Goal: Book appointment/travel/reservation

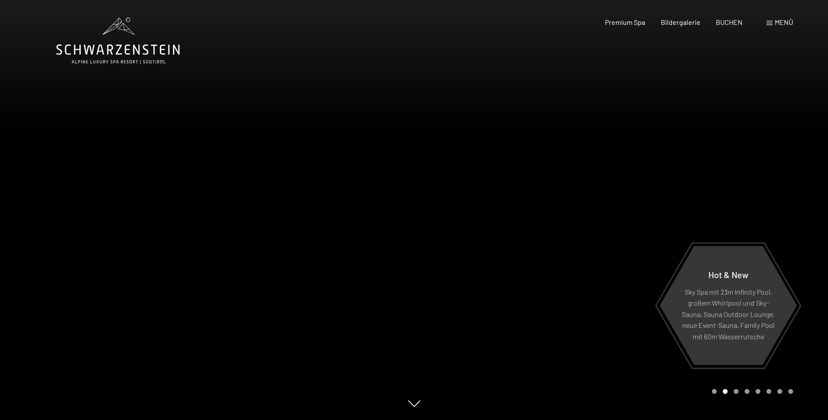
click at [783, 21] on span "Menü" at bounding box center [784, 22] width 18 height 8
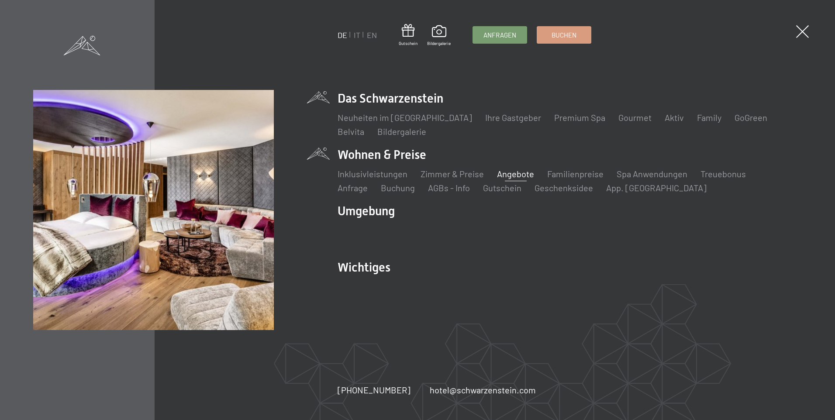
click at [513, 172] on link "Angebote" at bounding box center [515, 174] width 37 height 10
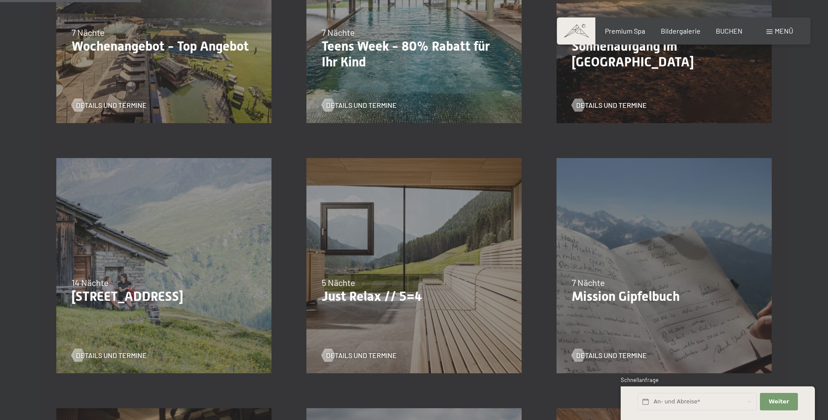
scroll to position [393, 0]
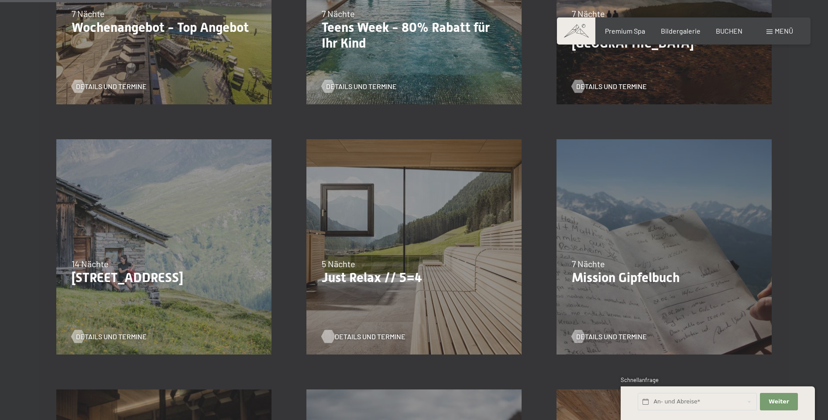
click at [363, 336] on span "Details und Termine" at bounding box center [370, 337] width 71 height 10
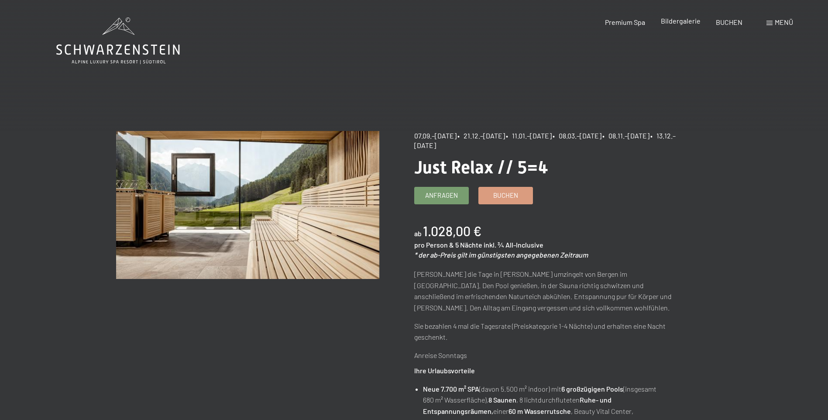
click at [677, 22] on span "Bildergalerie" at bounding box center [681, 21] width 40 height 8
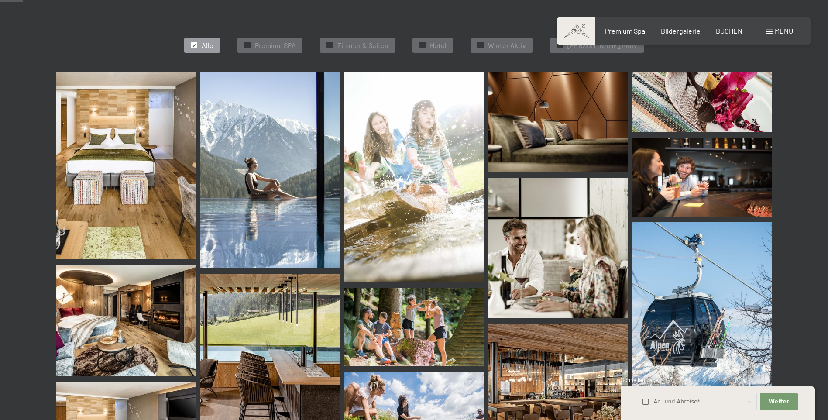
scroll to position [262, 0]
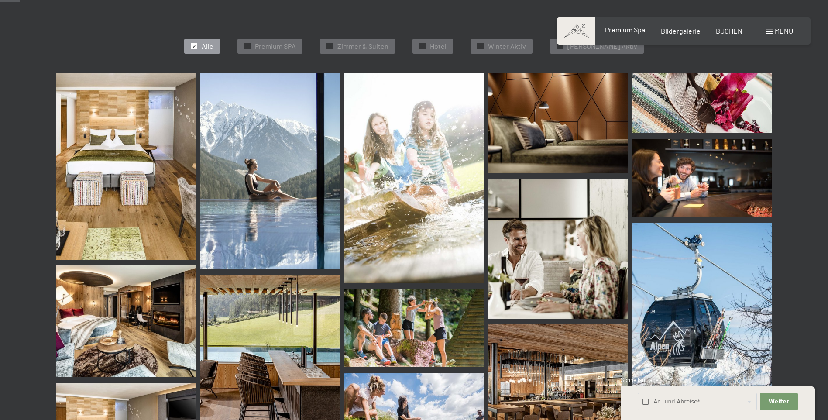
click at [640, 29] on span "Premium Spa" at bounding box center [625, 29] width 40 height 8
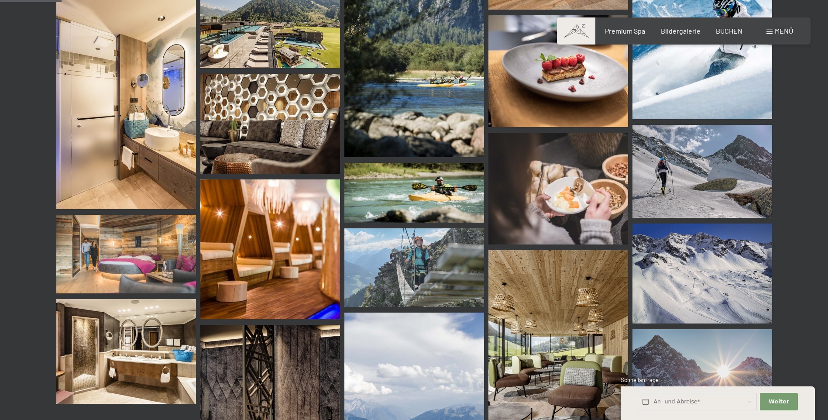
scroll to position [873, 0]
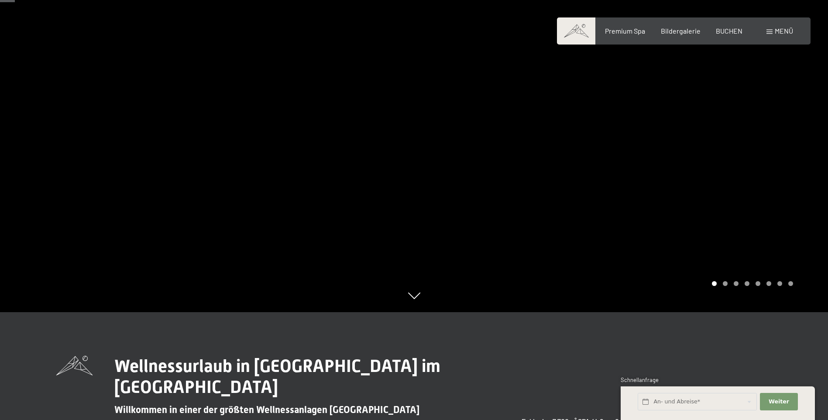
scroll to position [87, 0]
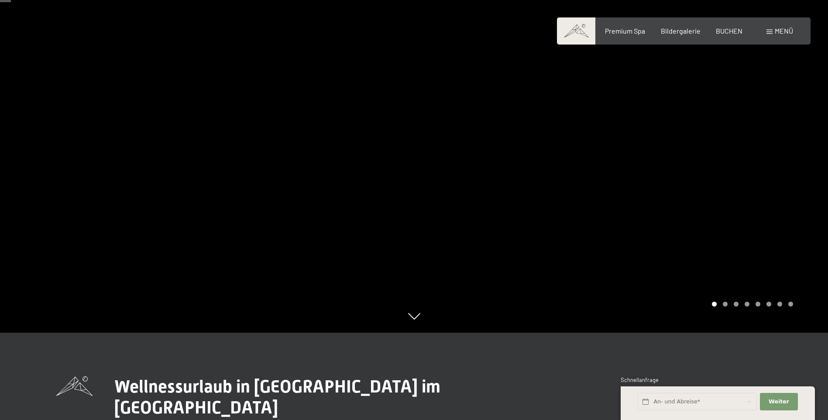
click at [755, 208] on div at bounding box center [621, 123] width 414 height 420
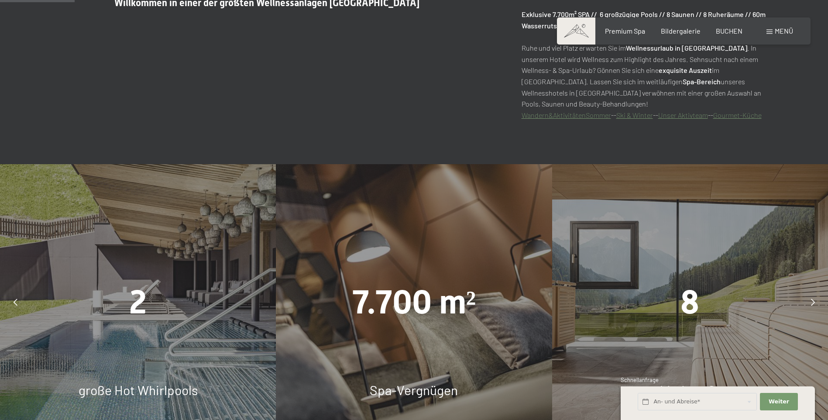
scroll to position [611, 0]
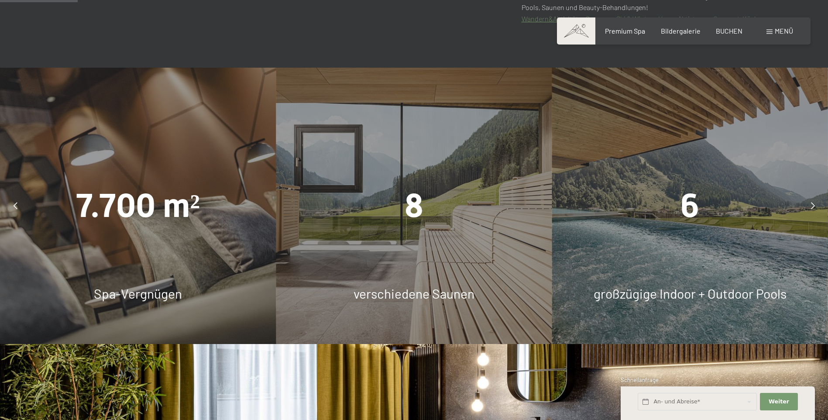
click at [812, 206] on icon at bounding box center [813, 205] width 4 height 7
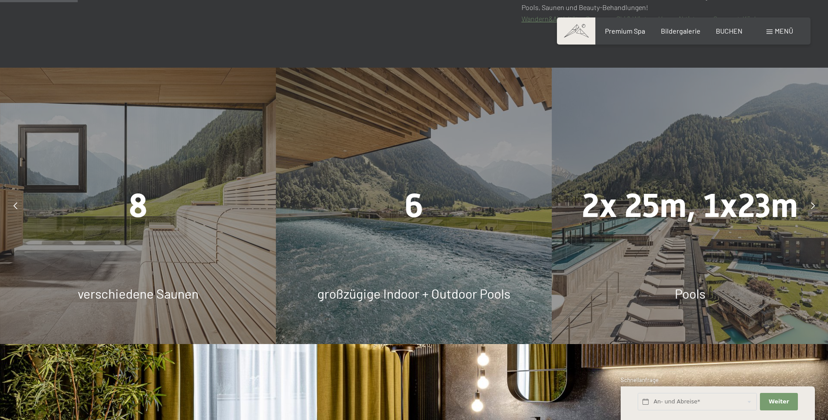
click at [811, 203] on icon at bounding box center [813, 205] width 4 height 7
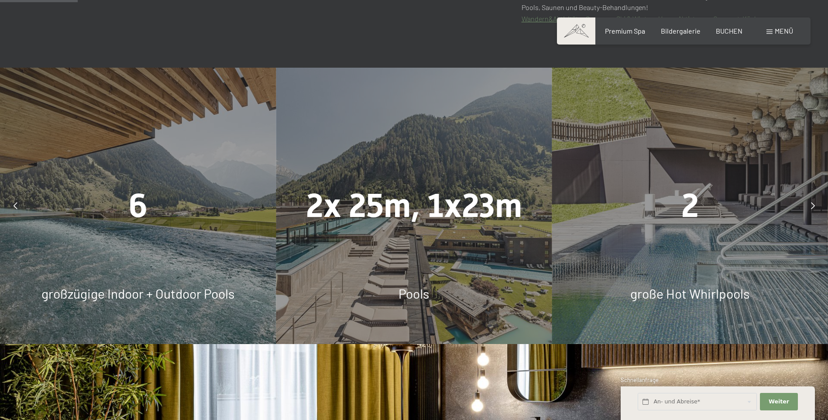
click at [814, 201] on div at bounding box center [813, 206] width 22 height 22
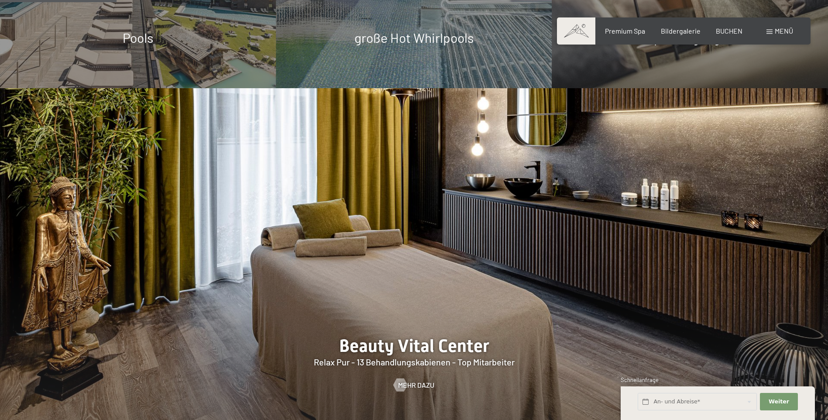
scroll to position [917, 0]
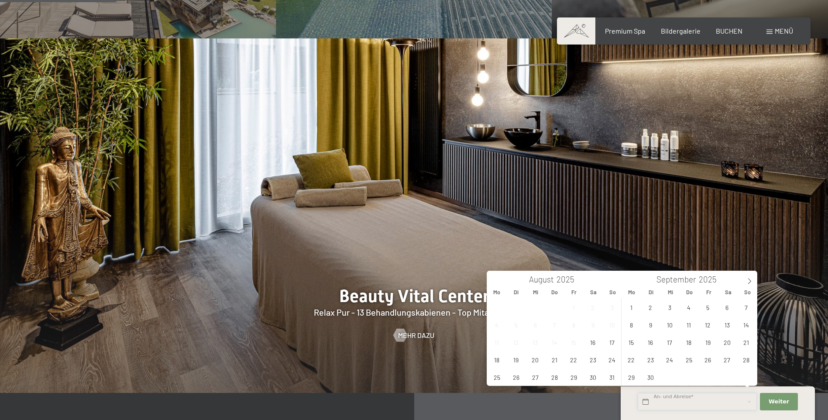
click at [667, 400] on input "text" at bounding box center [697, 402] width 119 height 18
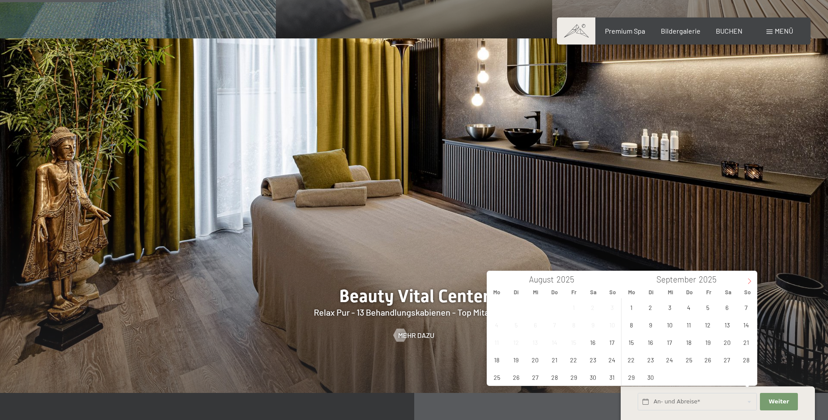
click at [751, 280] on icon at bounding box center [749, 281] width 6 height 6
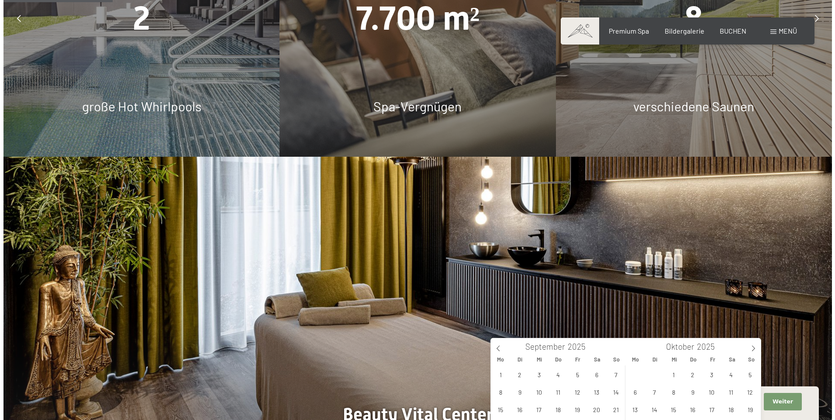
scroll to position [786, 0]
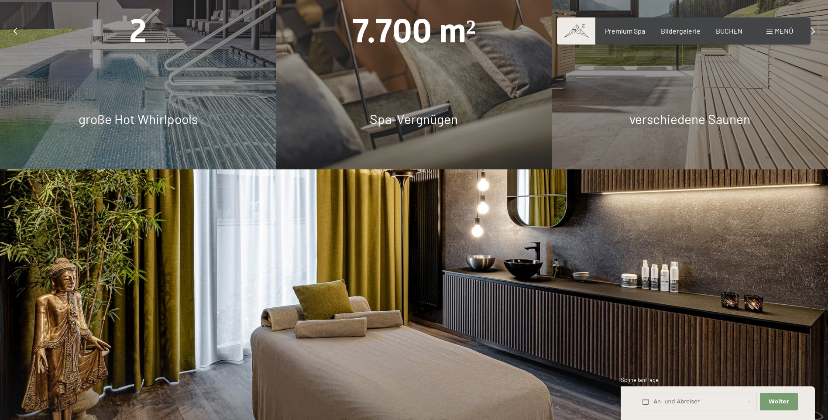
click at [783, 31] on span "Menü" at bounding box center [784, 31] width 18 height 8
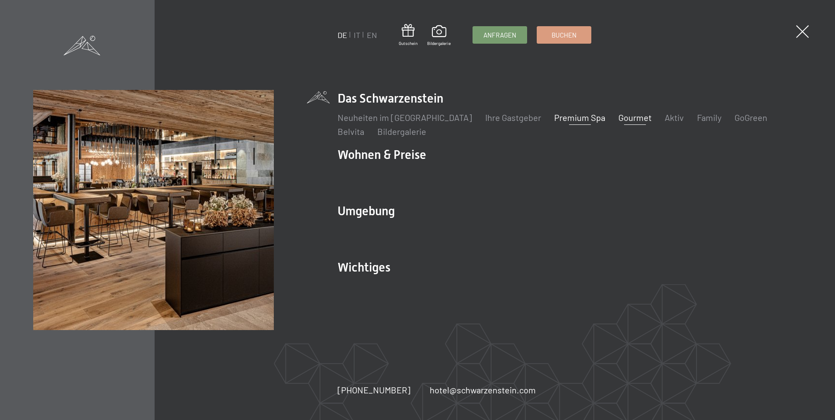
click at [618, 117] on link "Gourmet" at bounding box center [634, 117] width 33 height 10
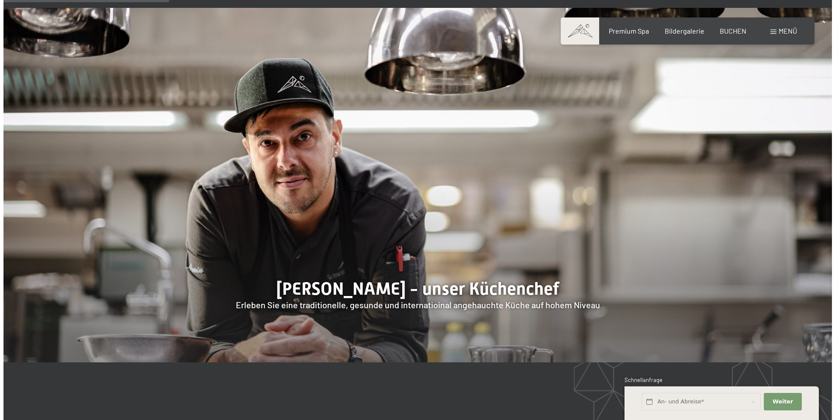
scroll to position [655, 0]
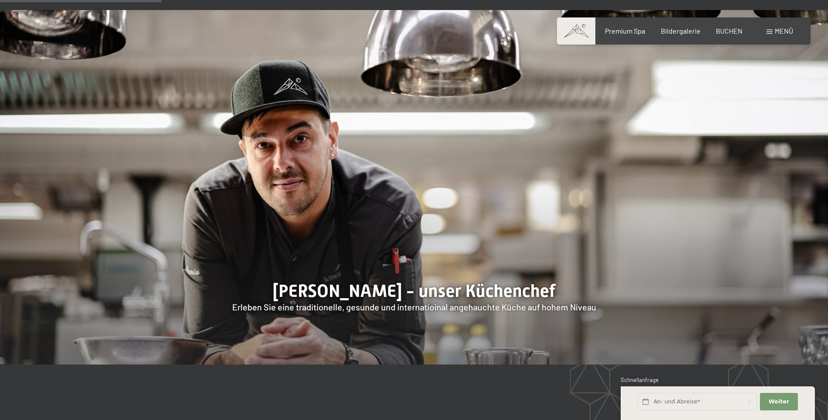
click at [774, 32] on div "Menü" at bounding box center [780, 31] width 27 height 10
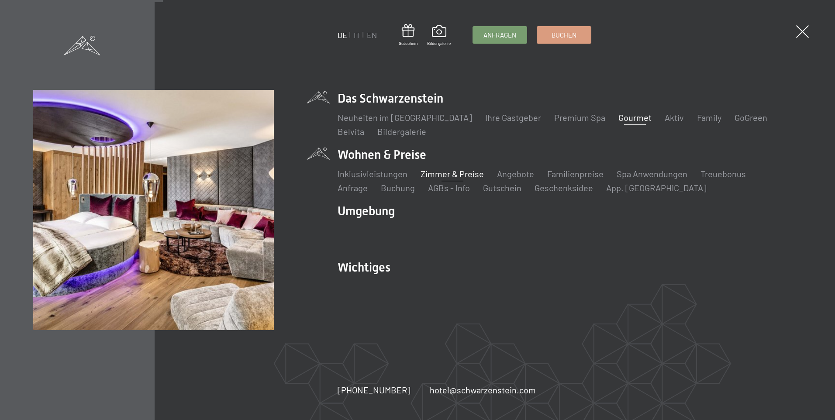
click at [439, 176] on link "Zimmer & Preise" at bounding box center [451, 174] width 63 height 10
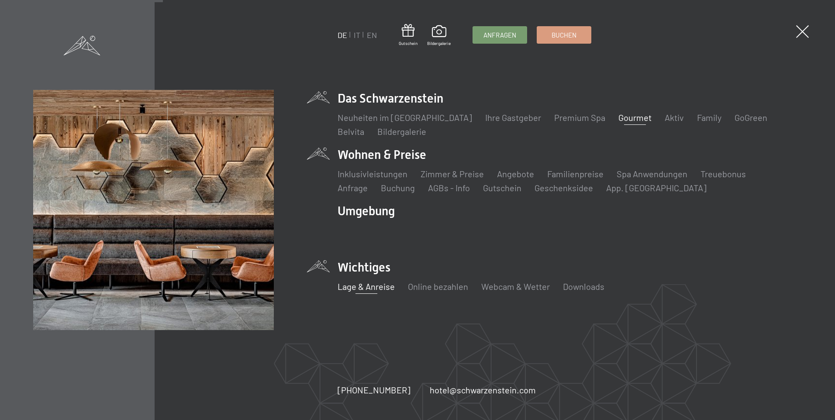
click at [362, 288] on link "Lage & Anreise" at bounding box center [365, 286] width 57 height 10
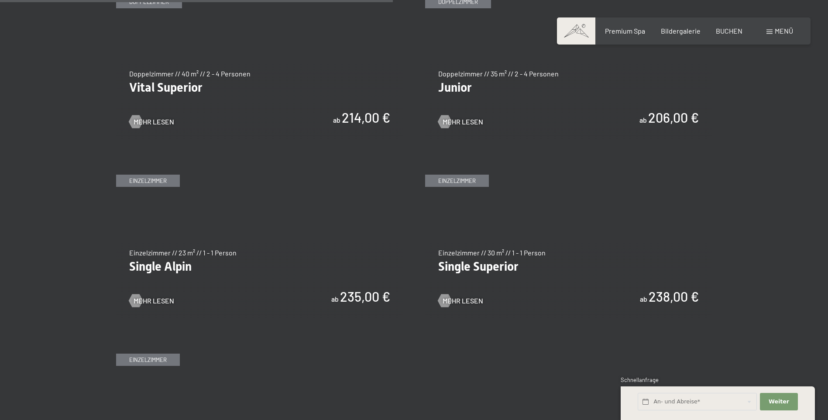
scroll to position [1353, 0]
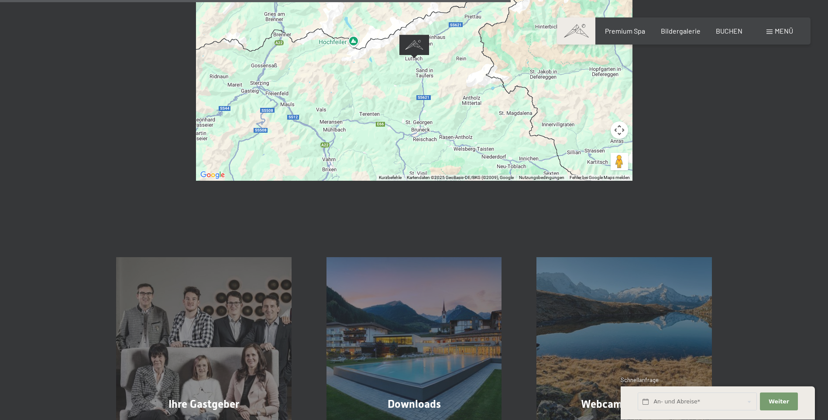
scroll to position [567, 0]
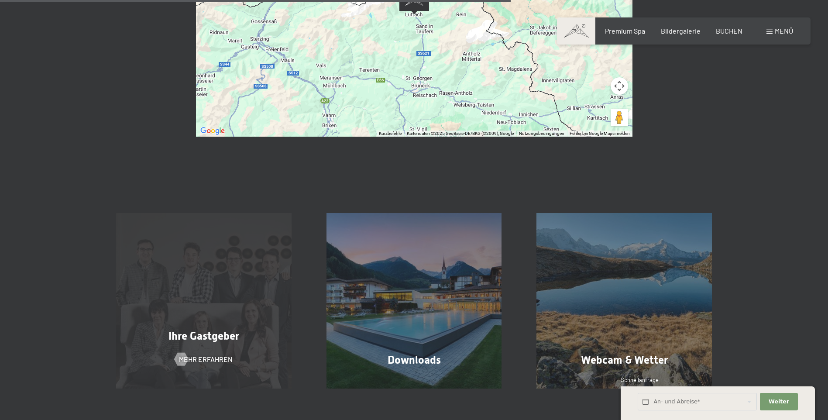
click at [200, 333] on div "Ihre Gastgeber Mehr erfahren" at bounding box center [204, 300] width 210 height 175
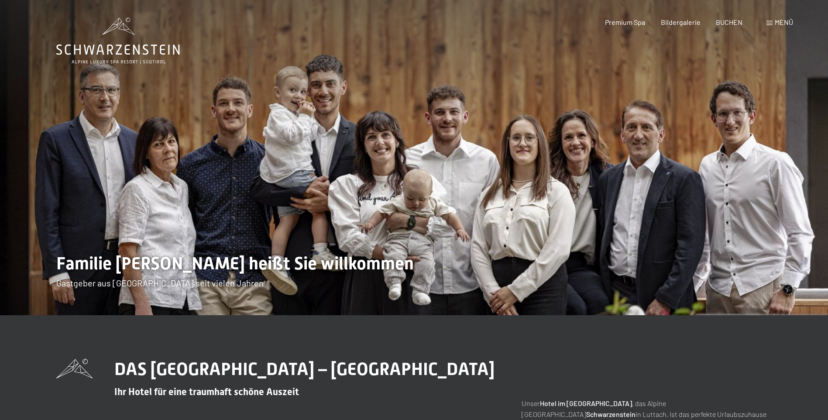
click at [775, 22] on span "Menü" at bounding box center [784, 22] width 18 height 8
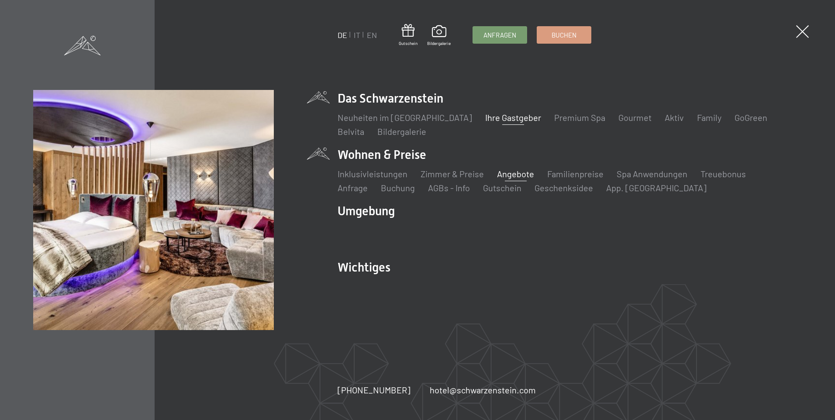
click at [508, 173] on link "Angebote" at bounding box center [515, 174] width 37 height 10
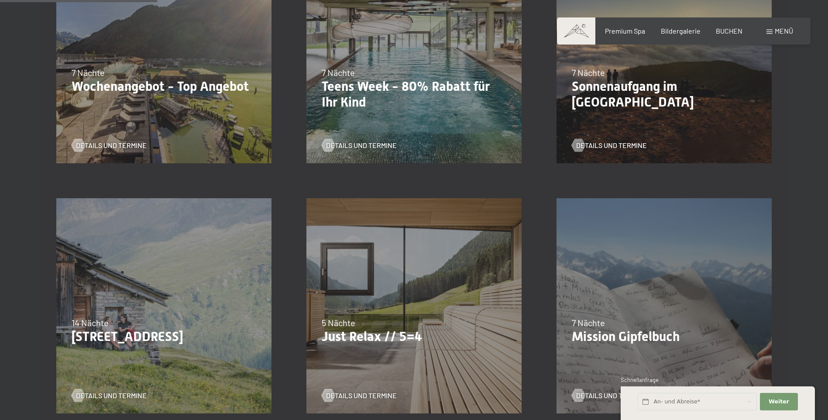
scroll to position [349, 0]
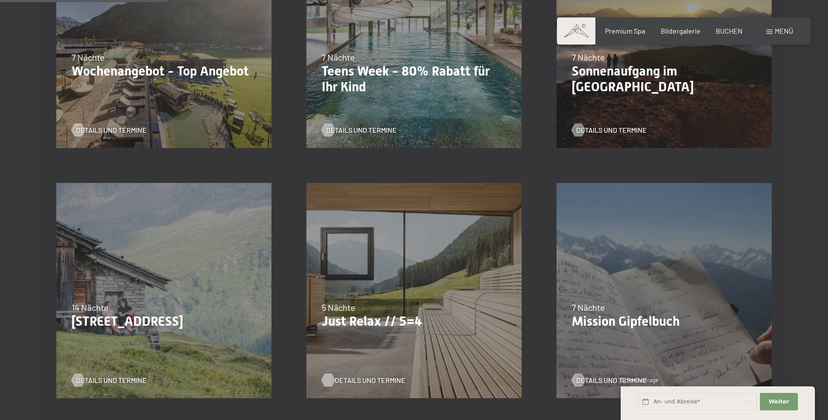
click at [355, 379] on span "Details und Termine" at bounding box center [370, 380] width 71 height 10
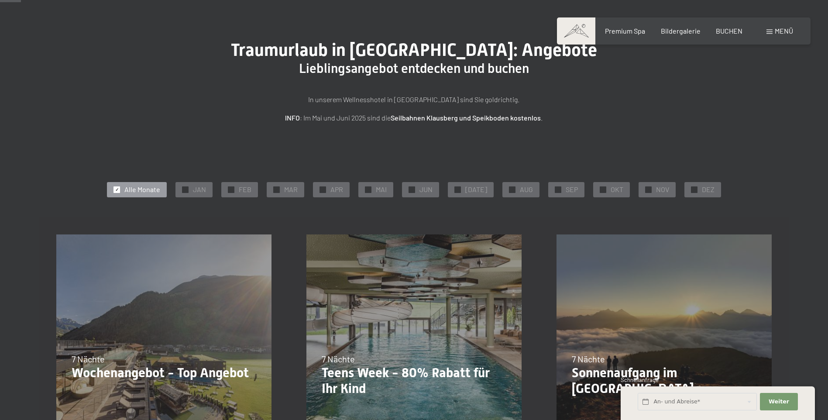
scroll to position [44, 0]
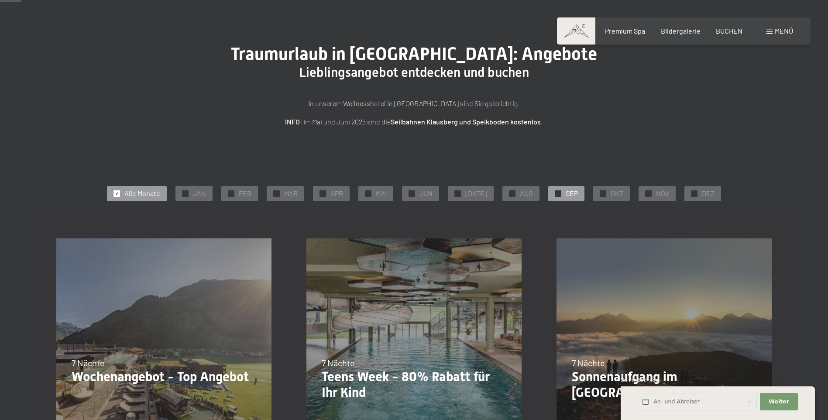
click at [568, 195] on span "SEP" at bounding box center [572, 194] width 12 height 10
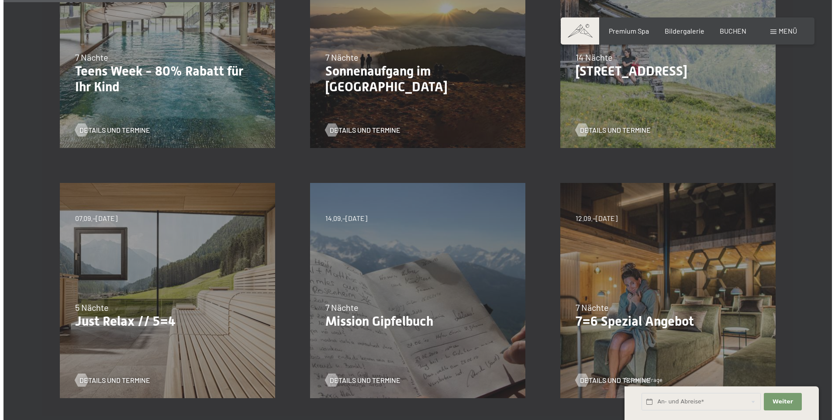
scroll to position [131, 0]
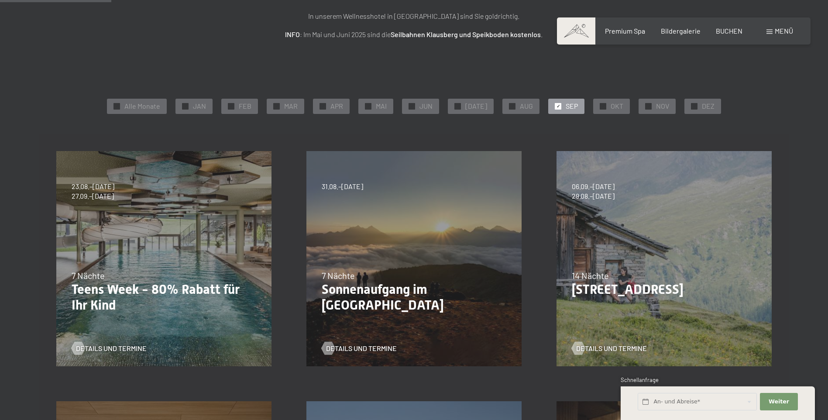
click at [782, 31] on span "Menü" at bounding box center [784, 31] width 18 height 8
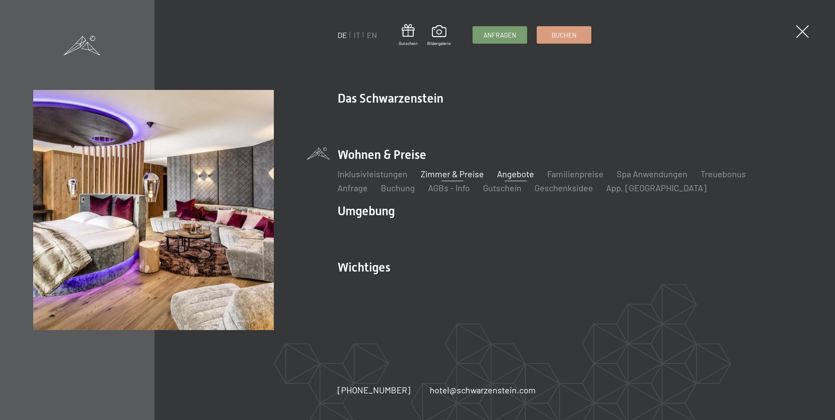
click at [444, 176] on link "Zimmer & Preise" at bounding box center [451, 174] width 63 height 10
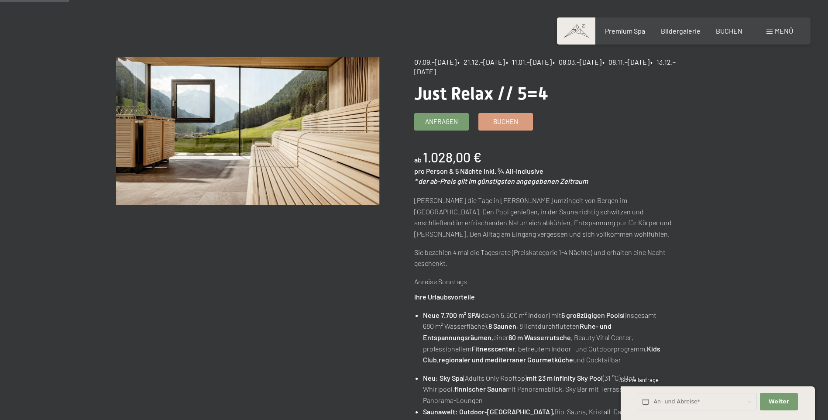
scroll to position [87, 0]
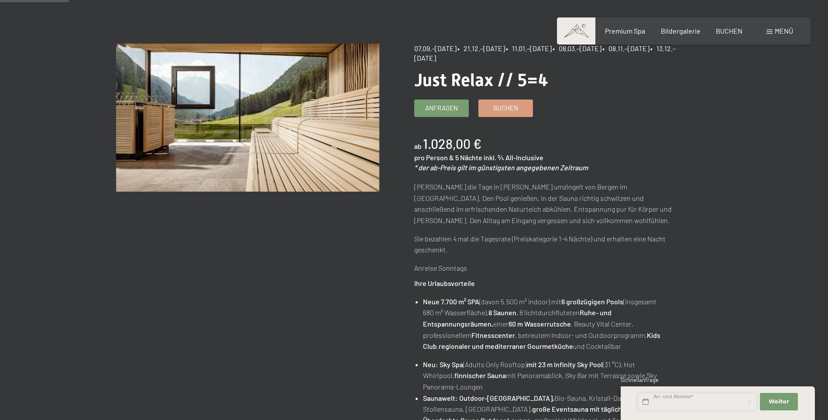
click at [683, 402] on input "text" at bounding box center [697, 402] width 119 height 18
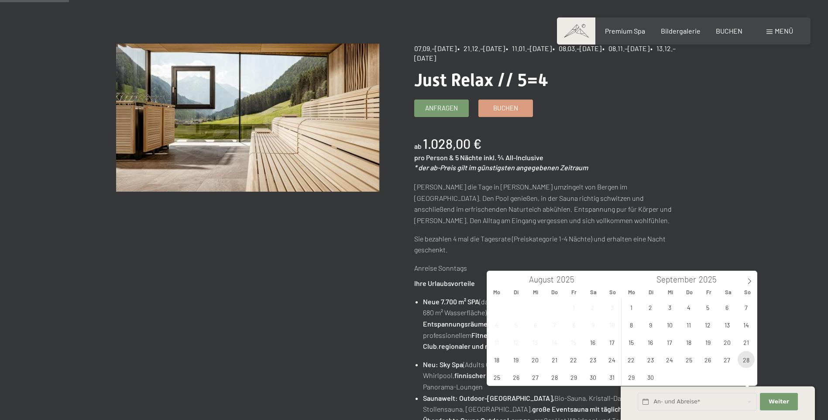
click at [747, 359] on span "28" at bounding box center [746, 359] width 17 height 17
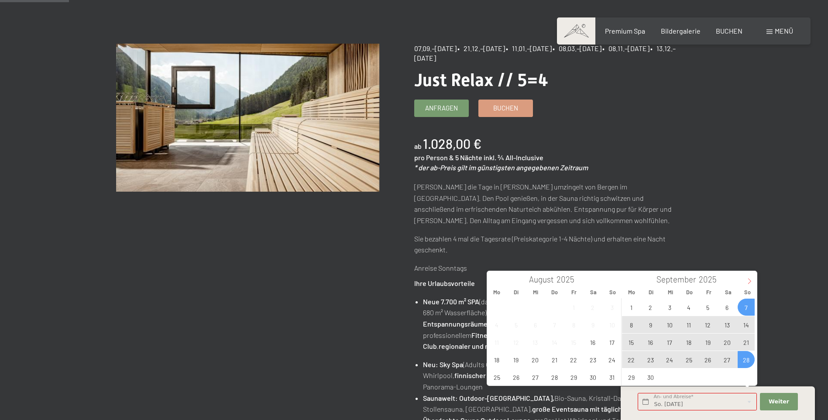
click at [747, 279] on icon at bounding box center [749, 281] width 6 height 6
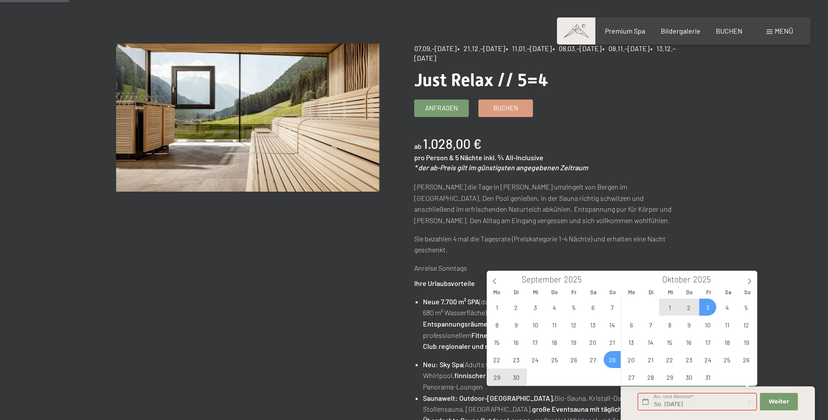
click at [710, 308] on span "3" at bounding box center [707, 307] width 17 height 17
type input "So. 28.09.2025 - Fr. 03.10.2025"
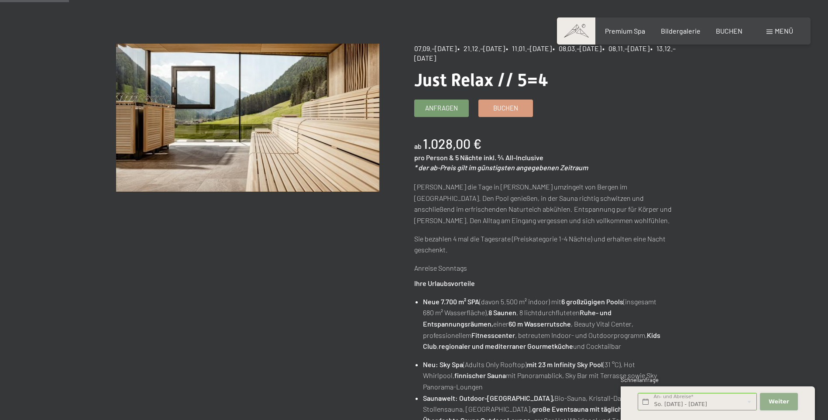
click at [771, 400] on span "Weiter" at bounding box center [779, 402] width 21 height 8
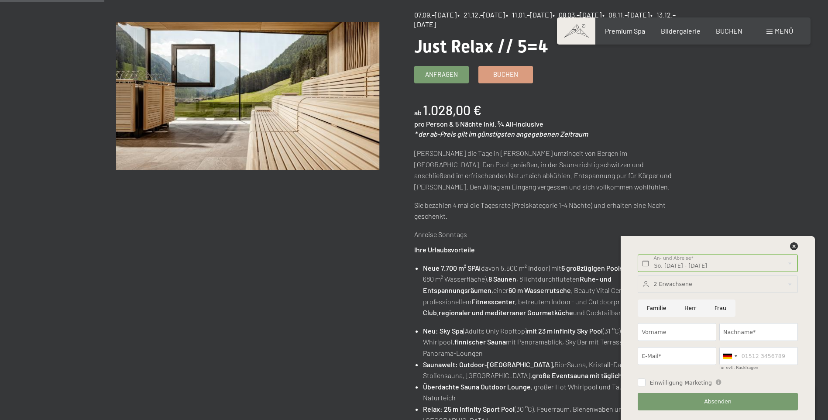
scroll to position [218, 0]
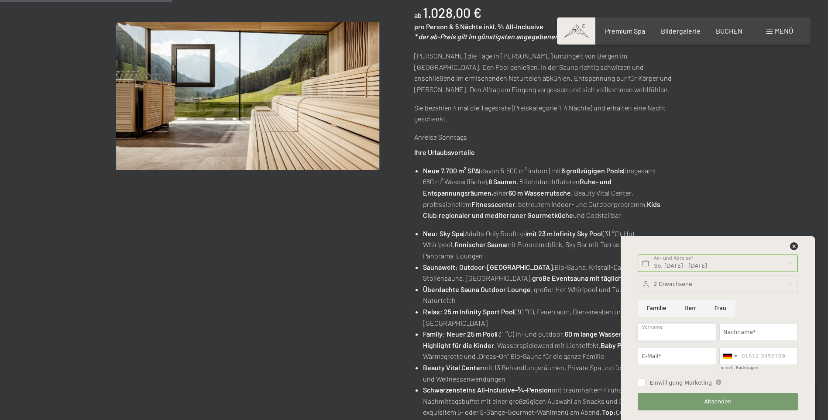
click at [688, 329] on input "Vorname" at bounding box center [677, 332] width 79 height 18
type input "Josef"
type input "Mueller"
type input "hupfer-mueller@posteo.de"
type input "08245903541"
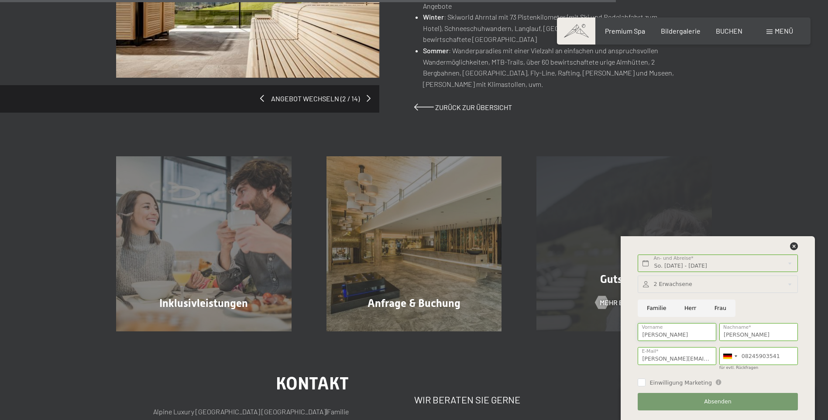
scroll to position [829, 0]
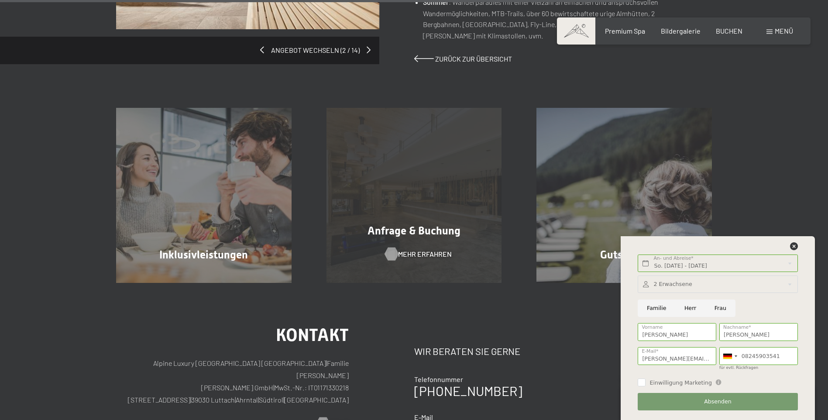
click at [403, 249] on span "Mehr erfahren" at bounding box center [425, 254] width 54 height 10
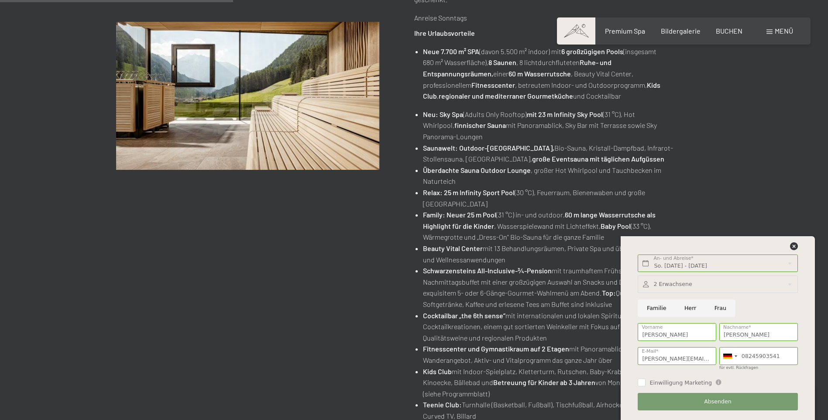
scroll to position [306, 0]
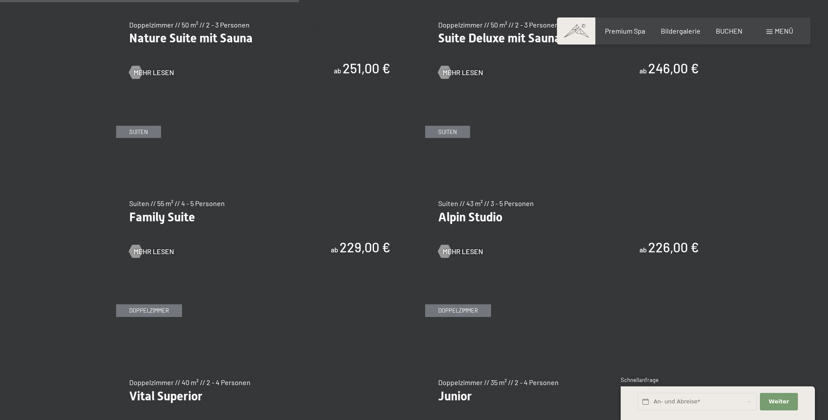
scroll to position [1004, 0]
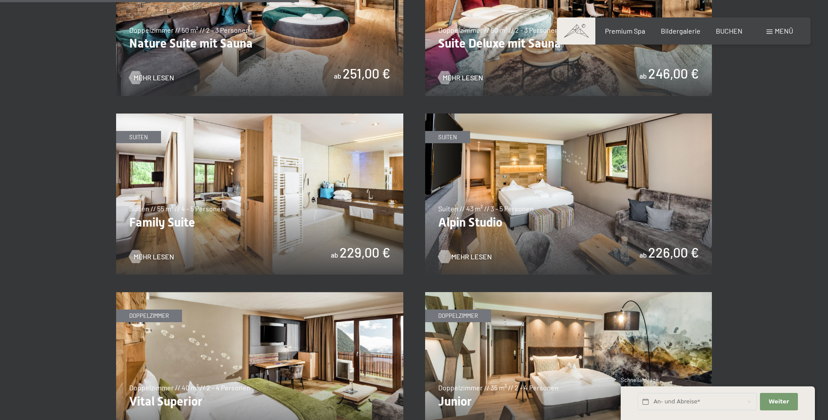
click at [463, 258] on span "Mehr Lesen" at bounding box center [471, 257] width 41 height 10
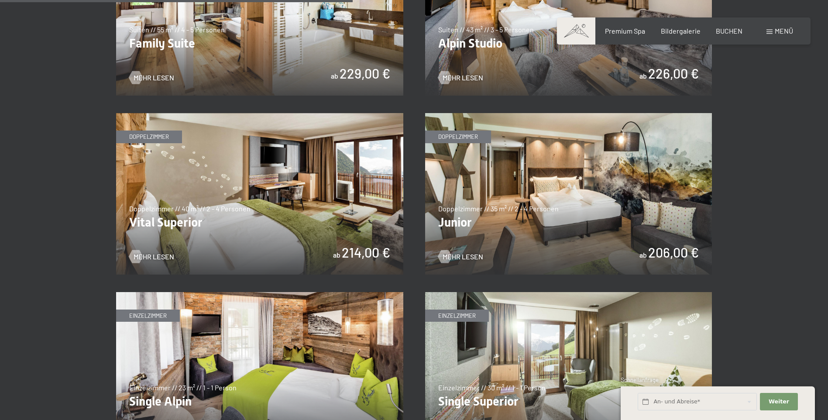
scroll to position [1179, 0]
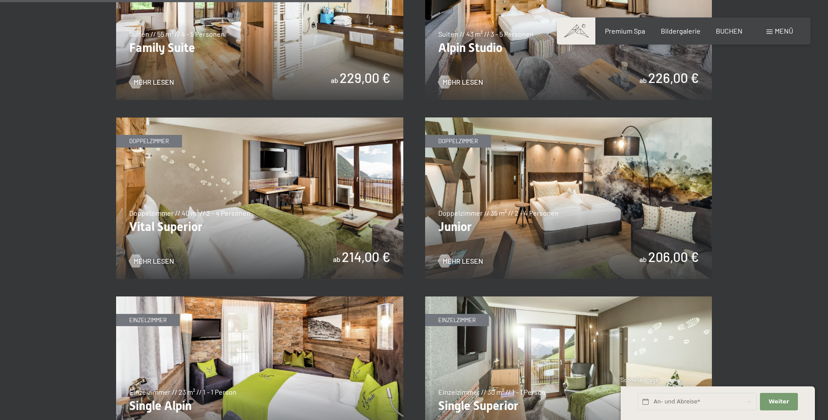
click at [319, 172] on img at bounding box center [259, 198] width 287 height 162
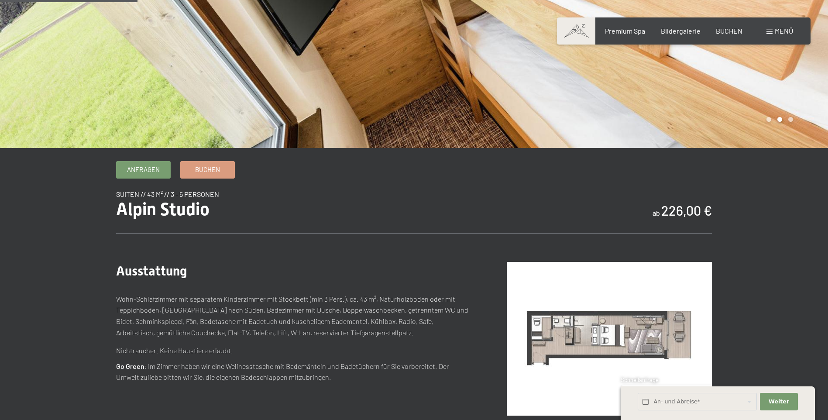
scroll to position [44, 0]
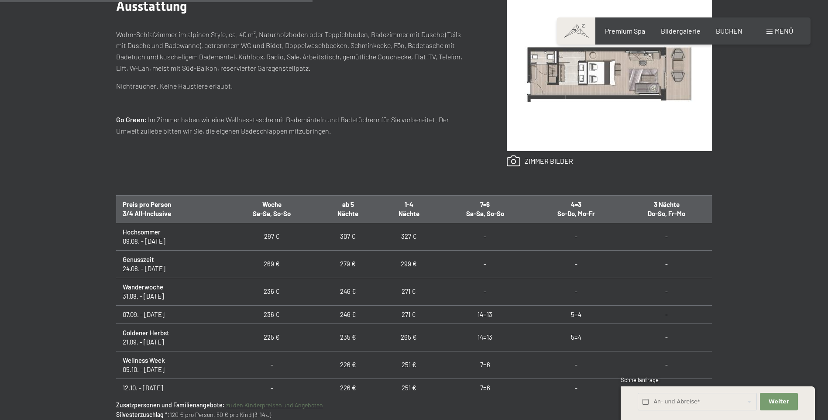
scroll to position [437, 0]
